Goal: Information Seeking & Learning: Learn about a topic

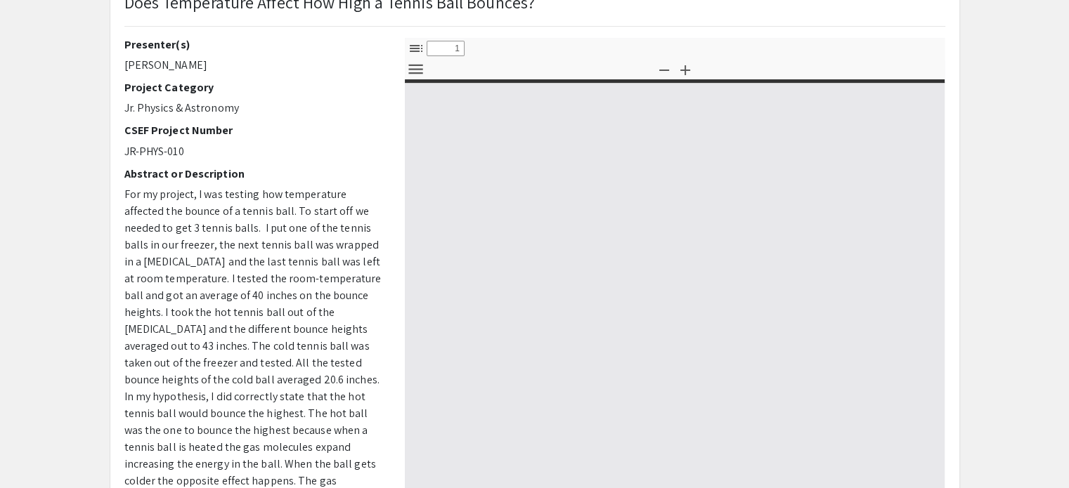
scroll to position [110, 0]
select select "custom"
type input "0"
select select "custom"
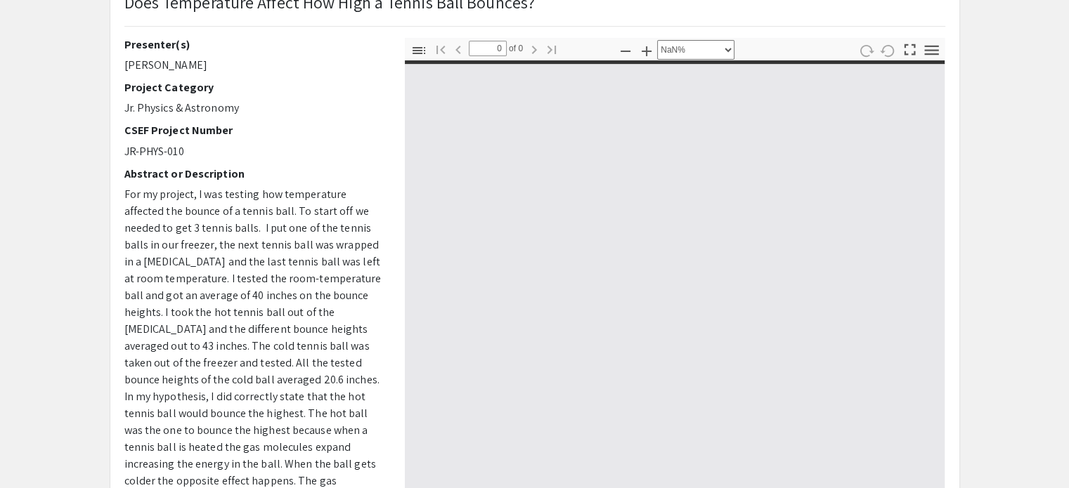
type input "1"
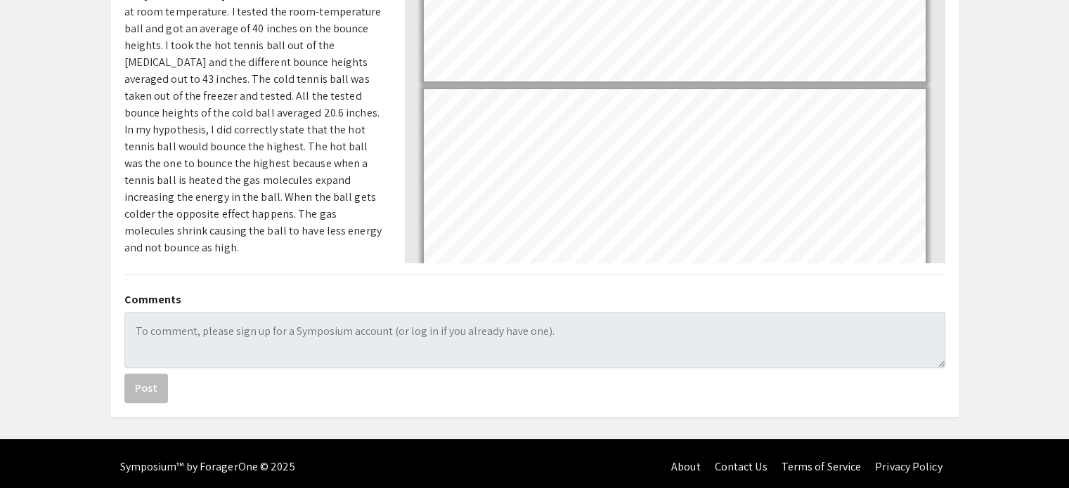
scroll to position [382, 0]
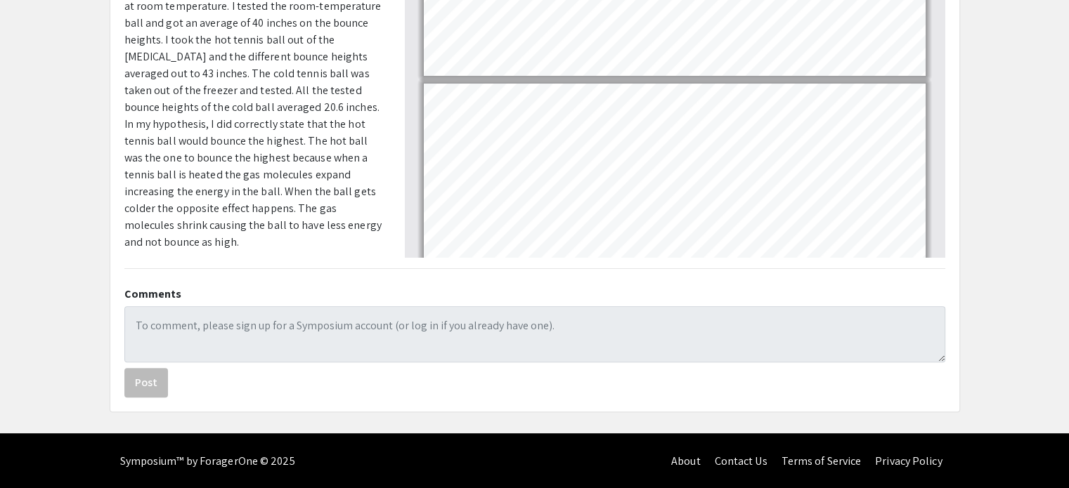
select select "0.5"
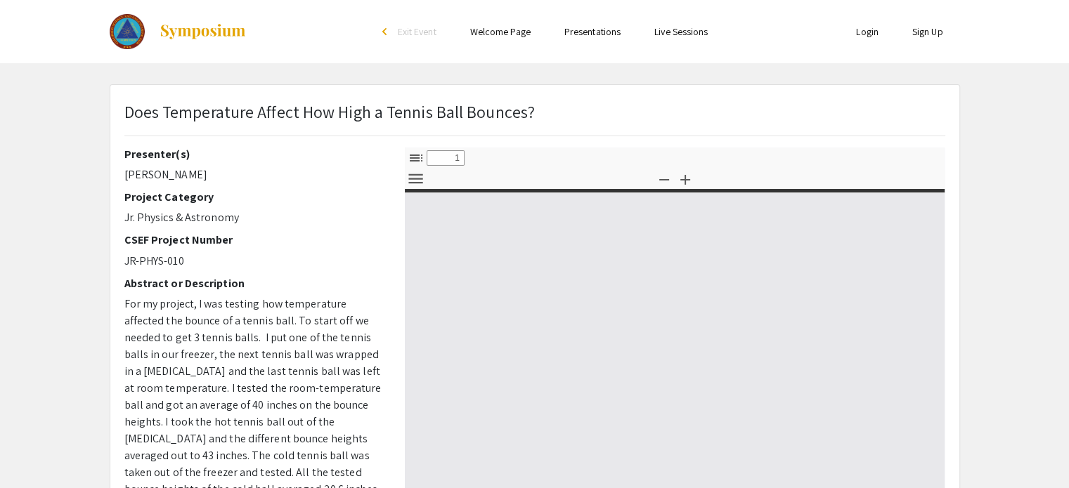
select select "custom"
type input "0"
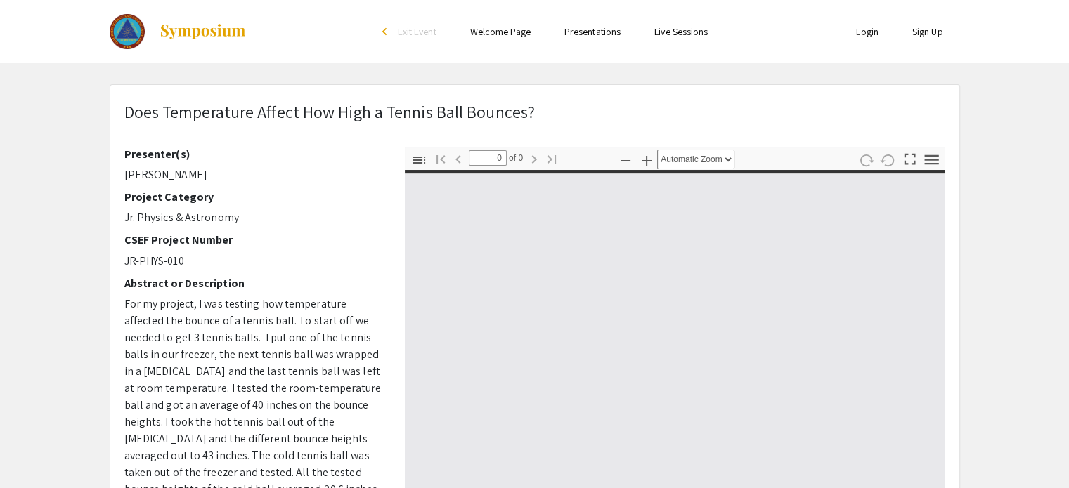
select select "custom"
type input "1"
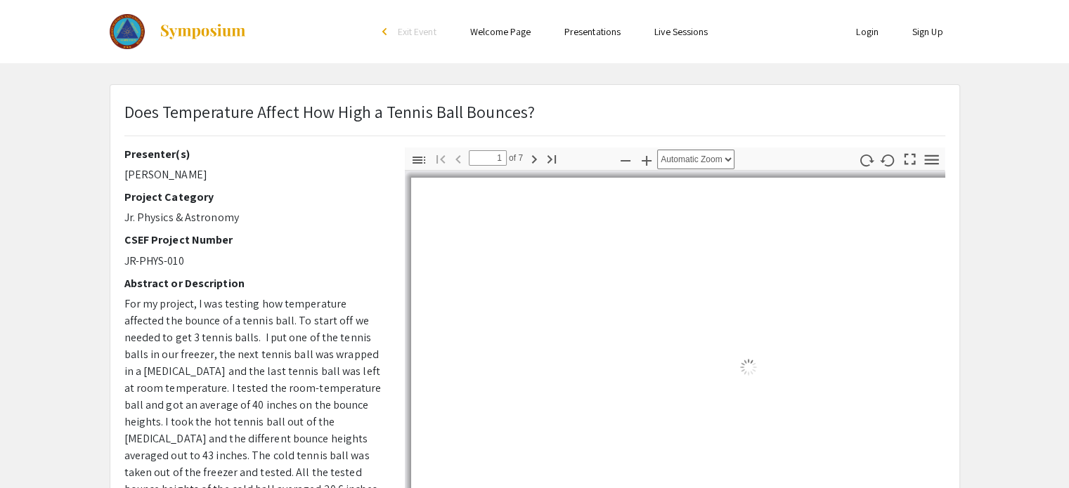
select select "0.5"
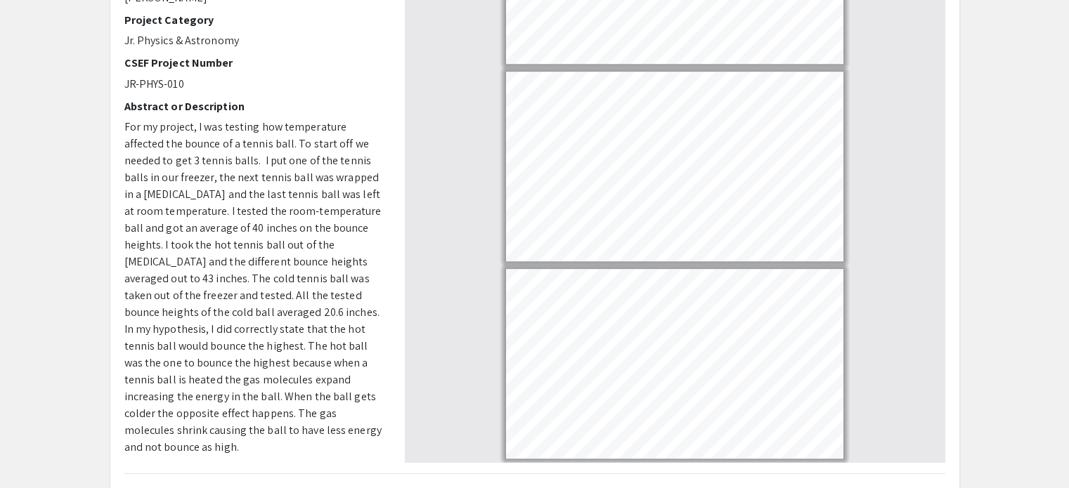
scroll to position [178, 0]
type input "5"
select select "custom"
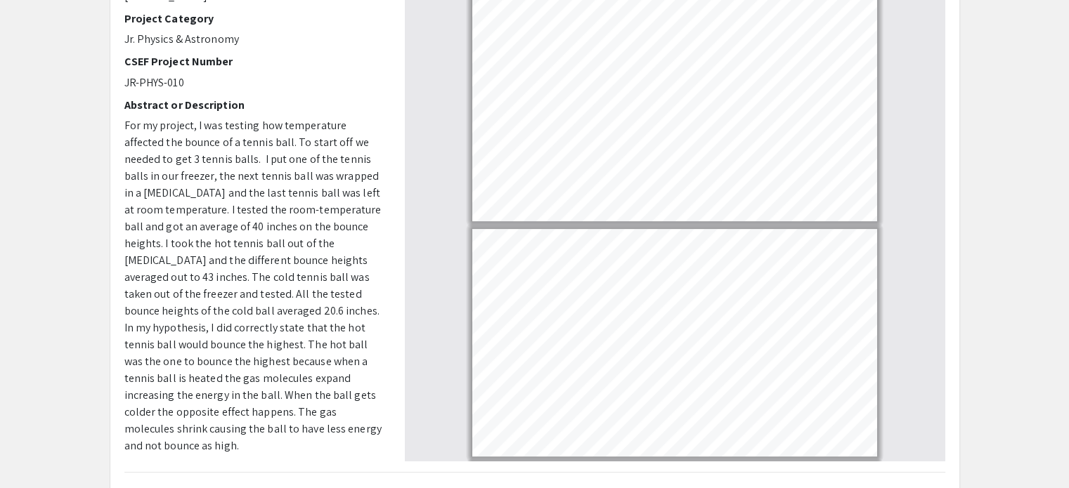
type input "6"
select select "custom"
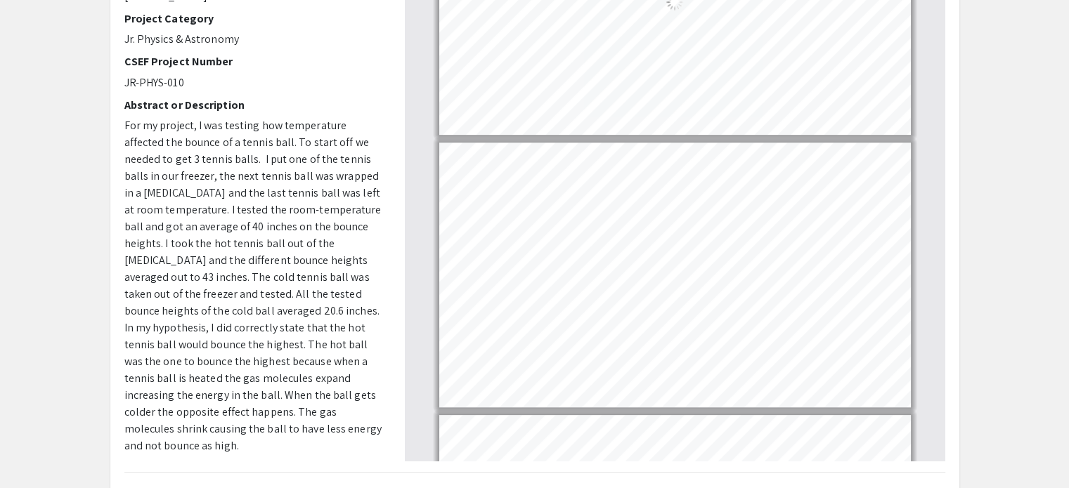
scroll to position [1155, 0]
